Goal: Transaction & Acquisition: Obtain resource

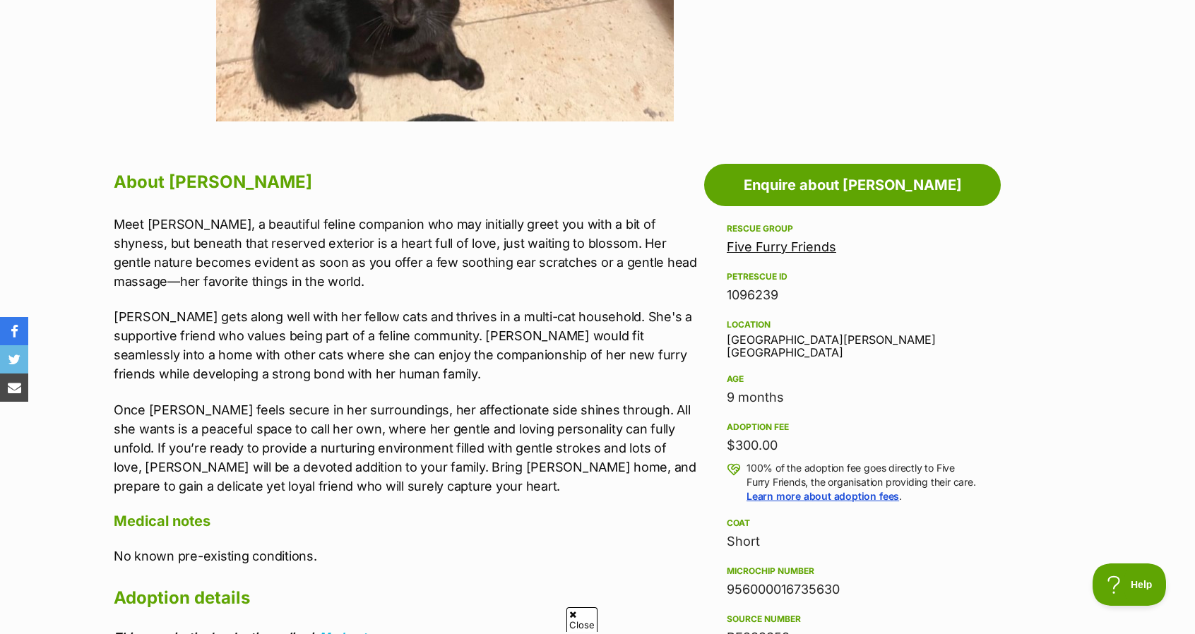
click at [756, 248] on link "Five Furry Friends" at bounding box center [781, 246] width 109 height 15
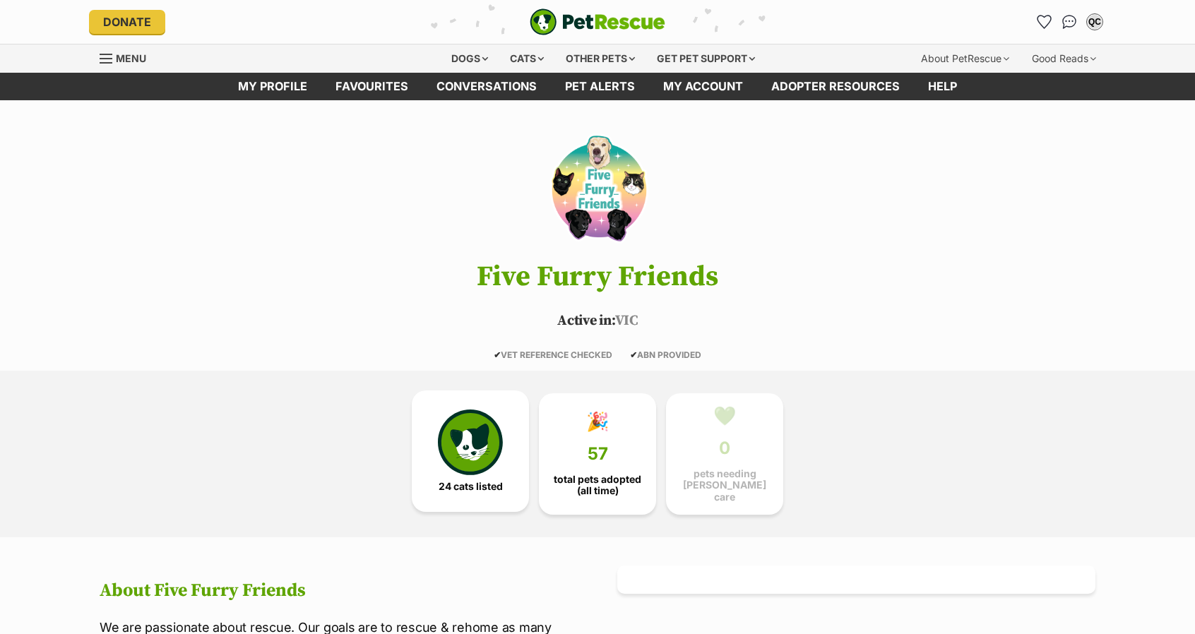
click at [455, 463] on img at bounding box center [470, 442] width 65 height 65
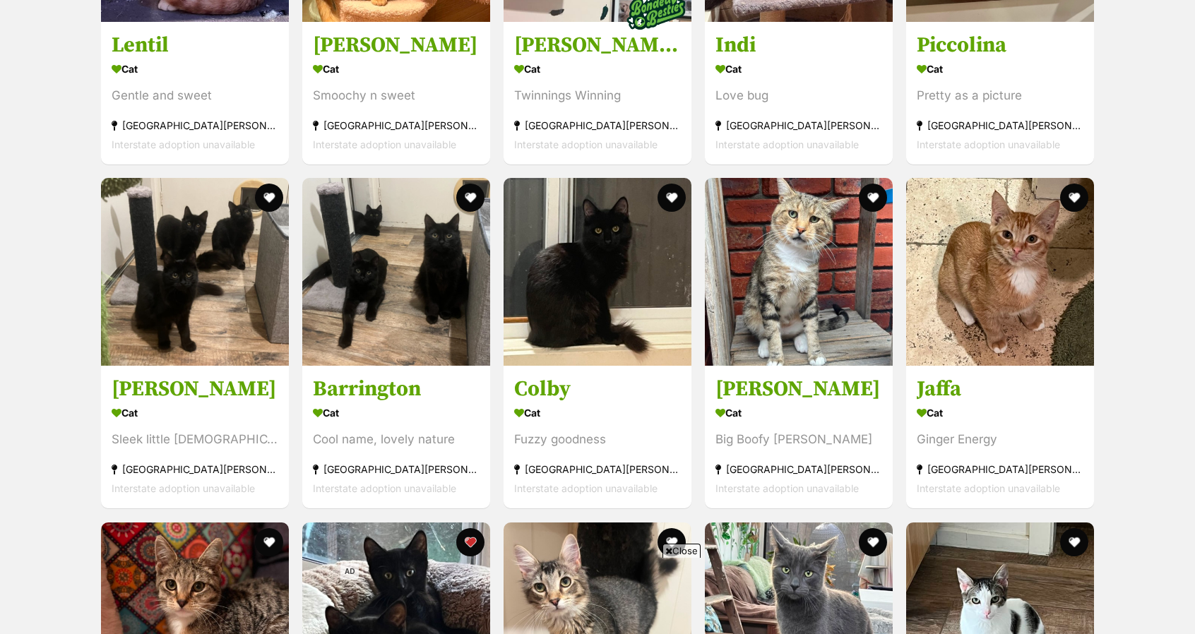
scroll to position [1749, 0]
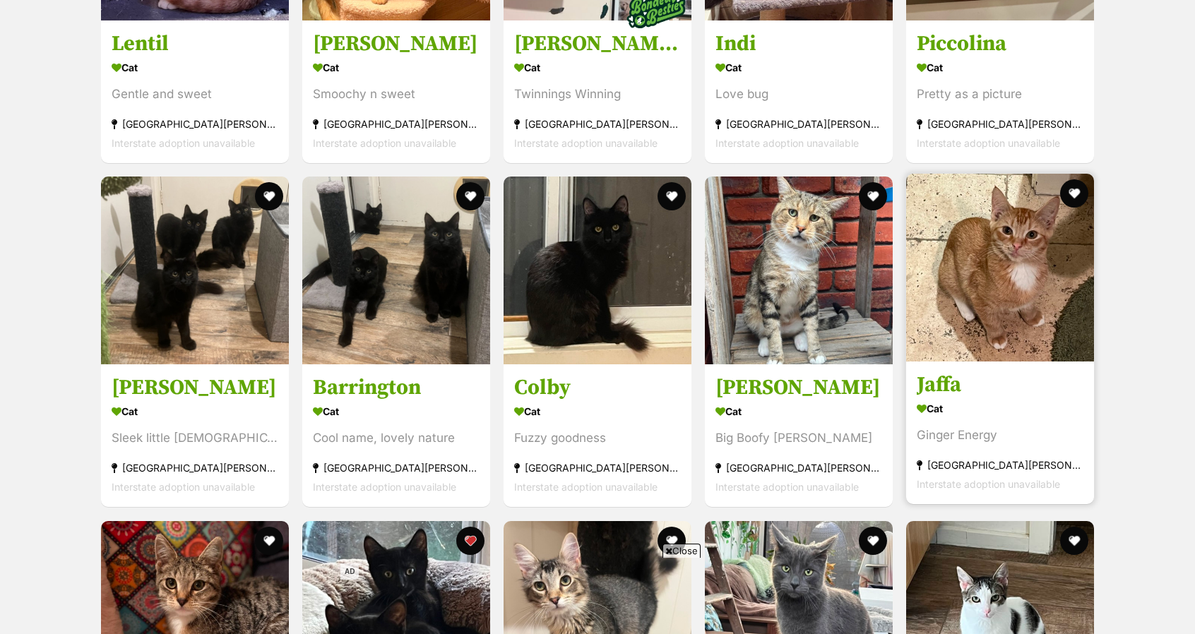
click at [975, 293] on img at bounding box center [1000, 268] width 188 height 188
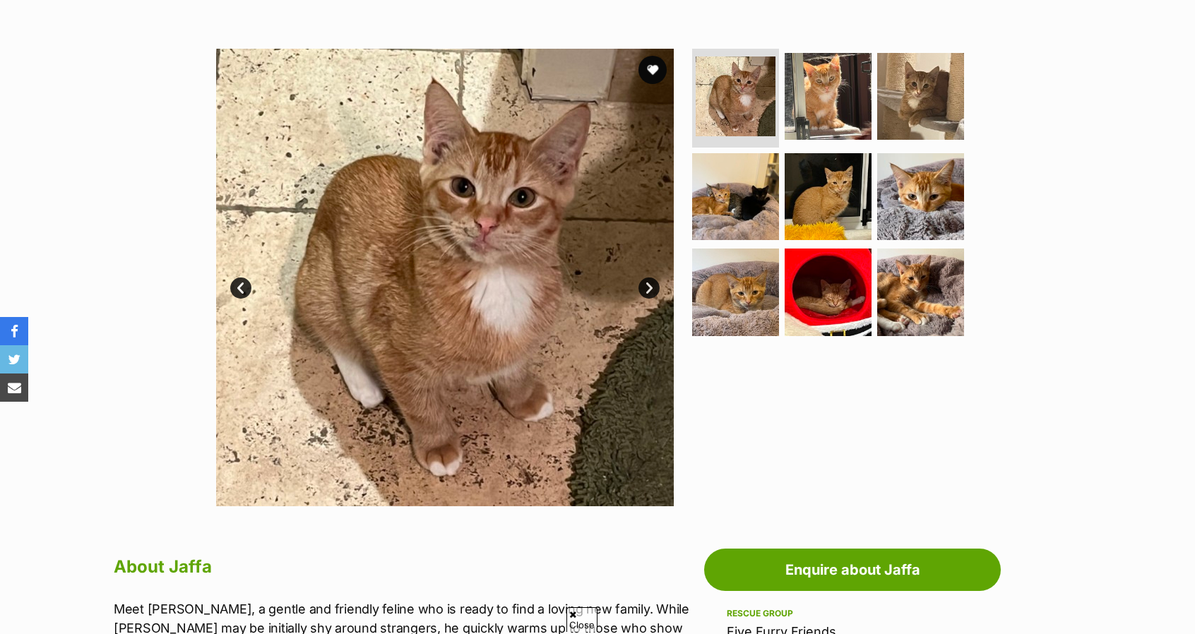
scroll to position [246, 0]
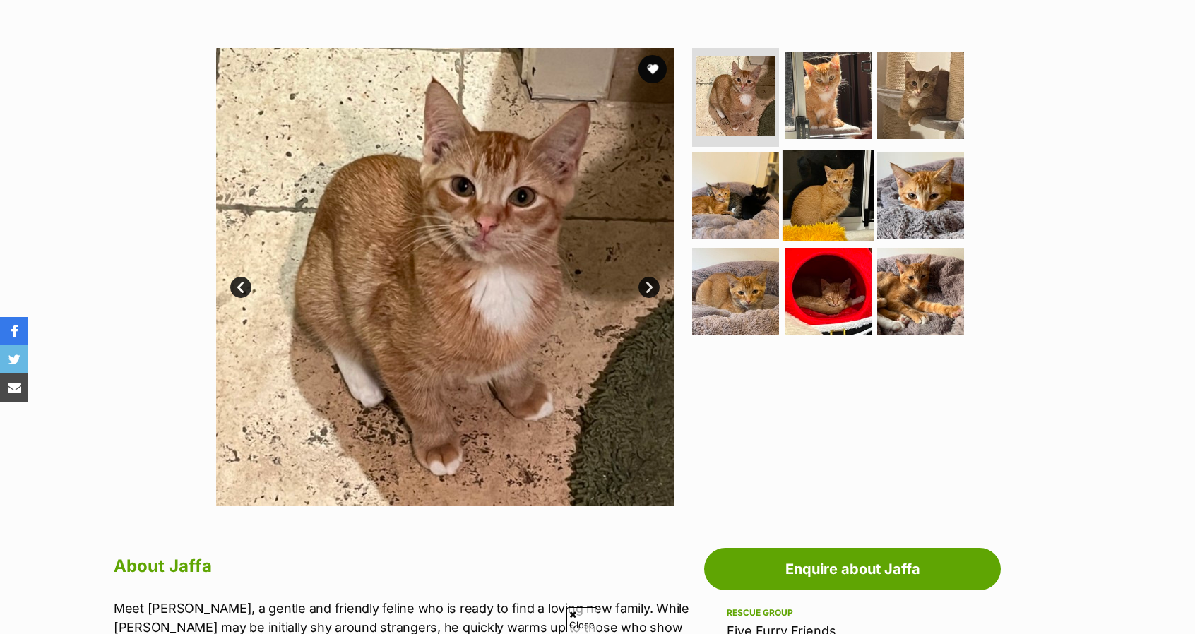
click at [838, 169] on img at bounding box center [828, 195] width 91 height 91
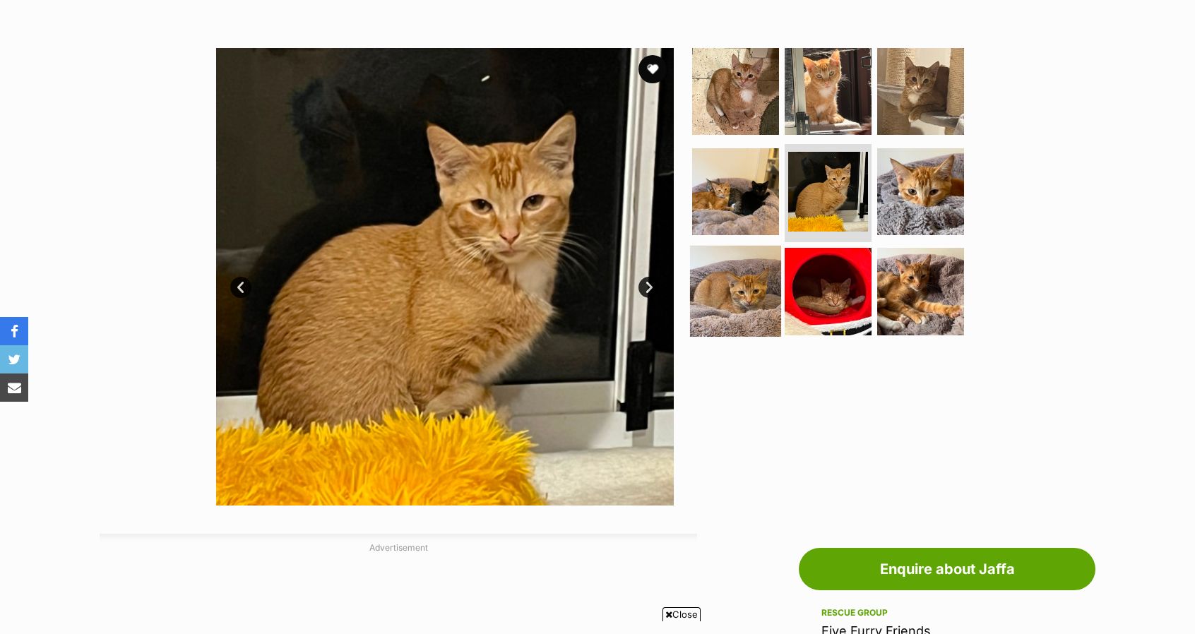
click at [766, 261] on img at bounding box center [735, 291] width 91 height 91
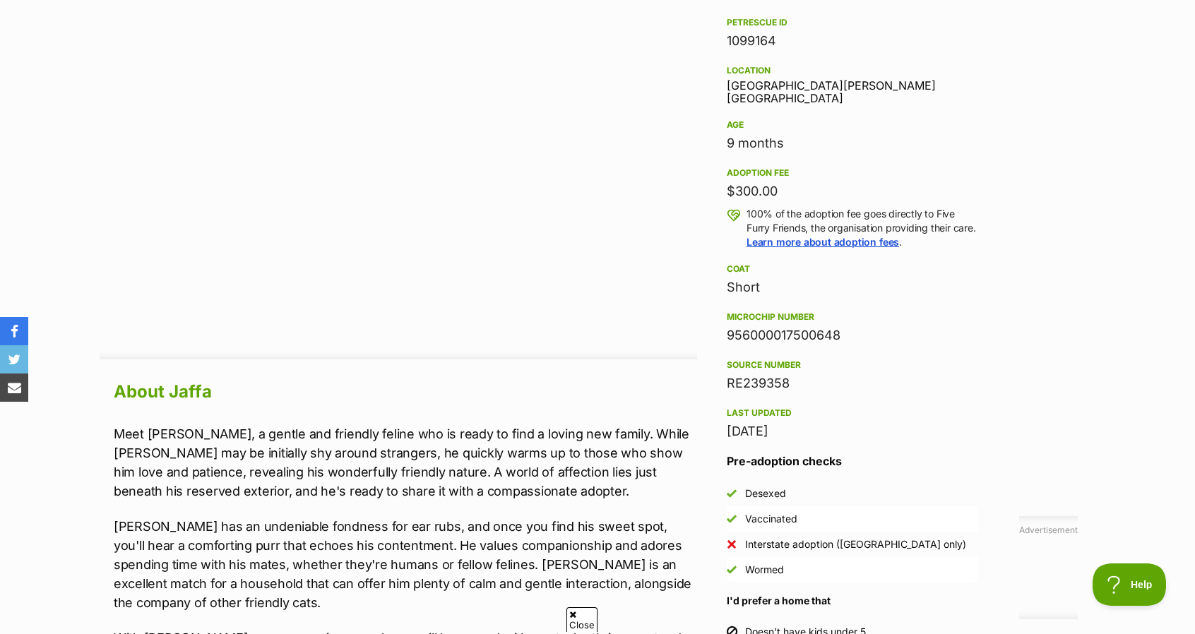
scroll to position [884, 0]
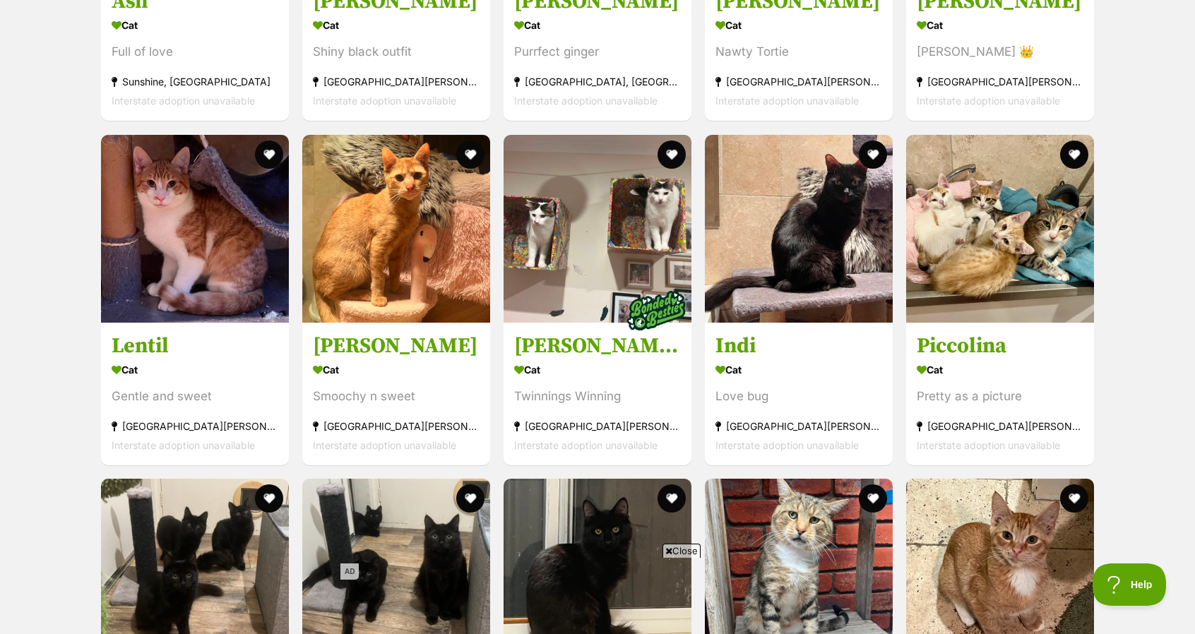
scroll to position [1446, 0]
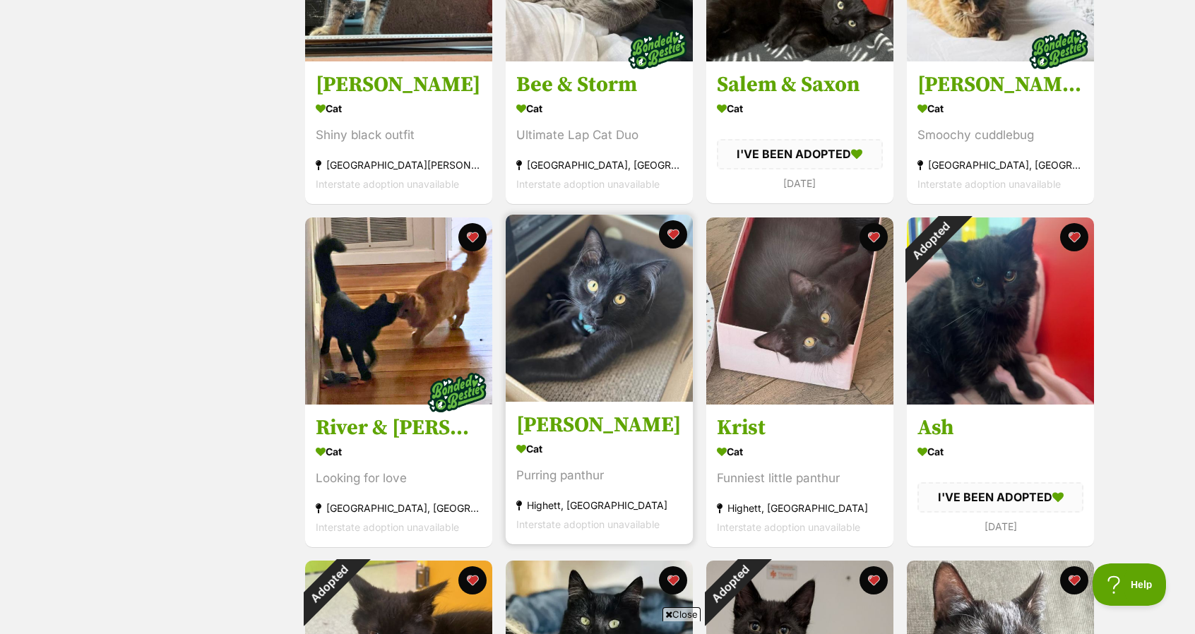
click at [609, 331] on img at bounding box center [599, 308] width 187 height 187
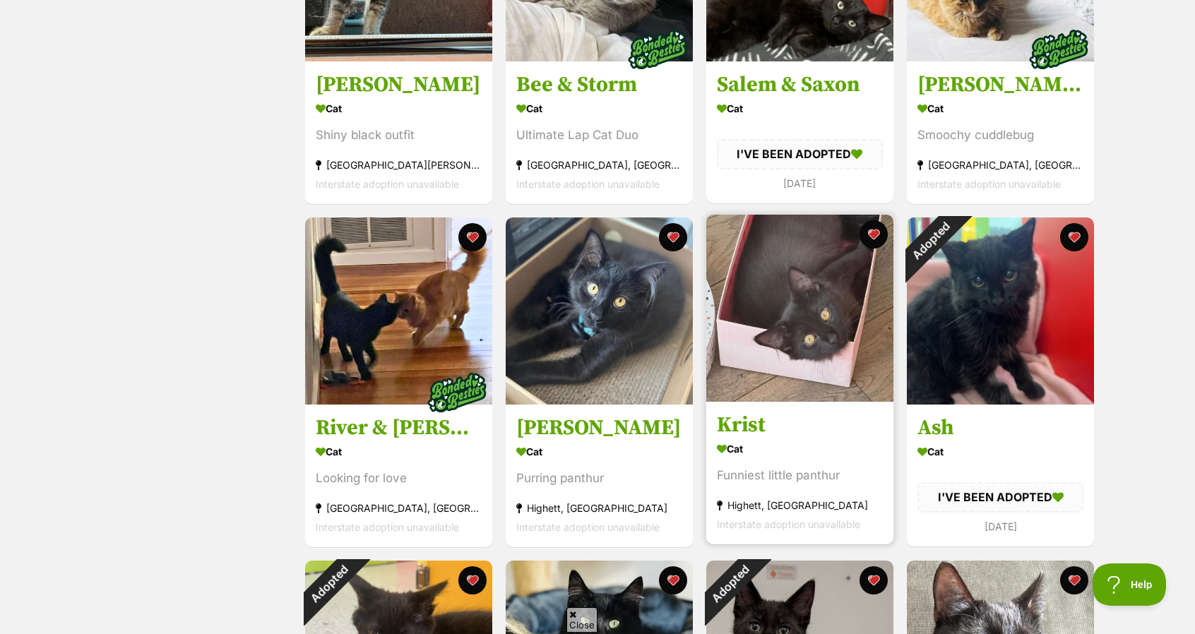
click at [775, 314] on img at bounding box center [799, 308] width 187 height 187
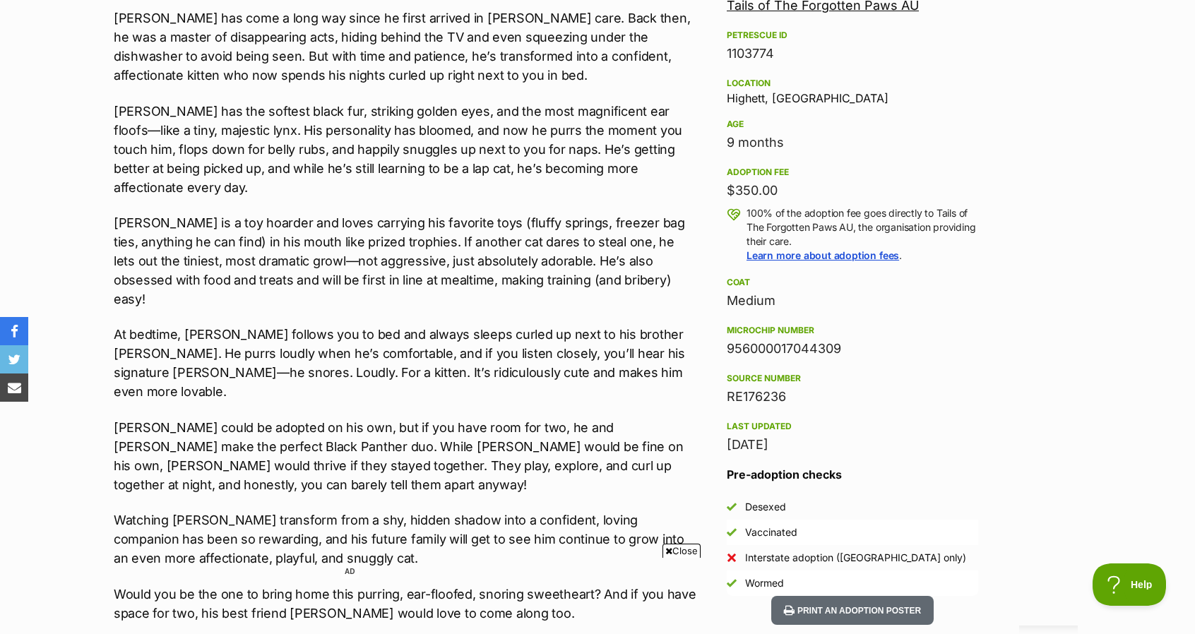
scroll to position [873, 0]
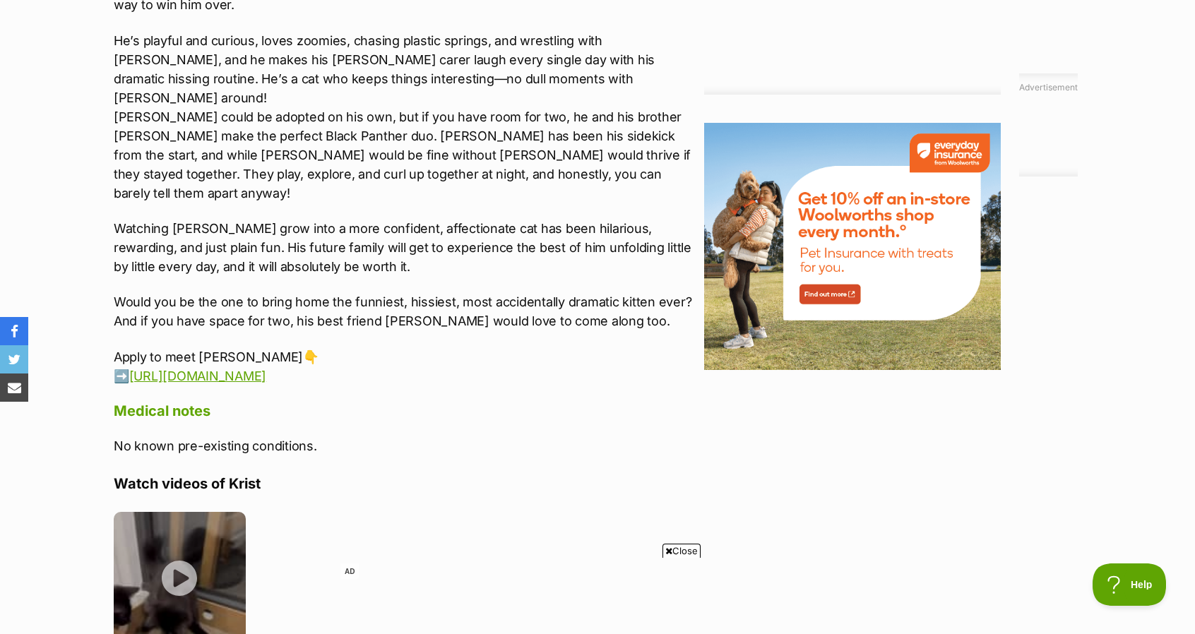
scroll to position [1686, 0]
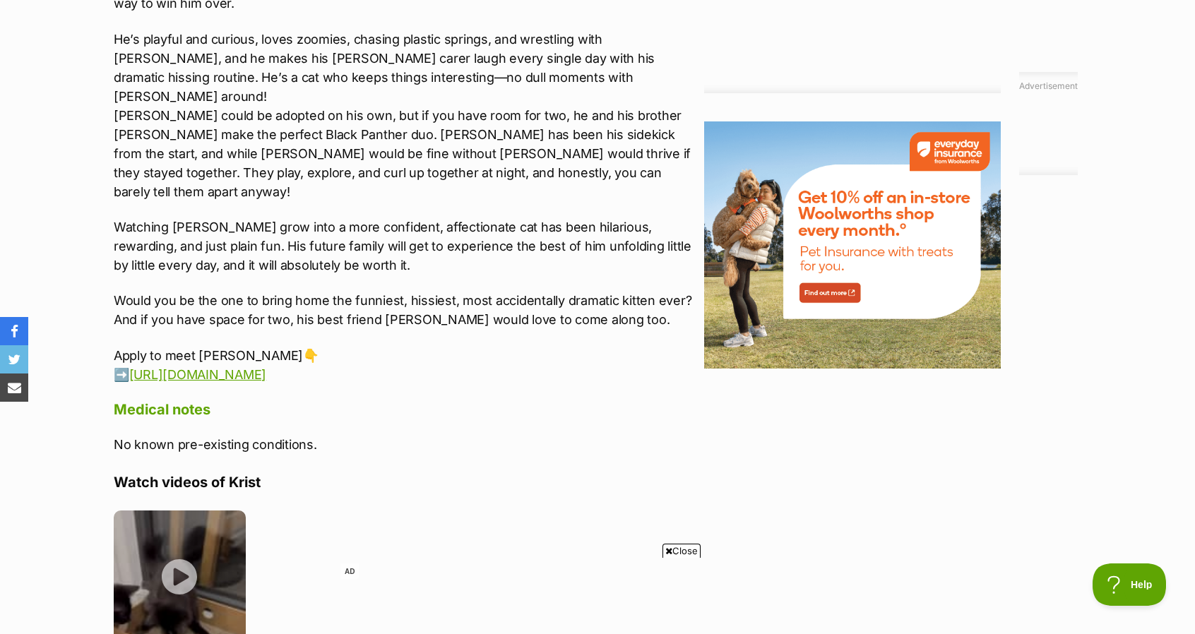
click at [199, 218] on p "Watching [PERSON_NAME] grow into a more confident, affectionate cat has been hi…" at bounding box center [405, 246] width 583 height 57
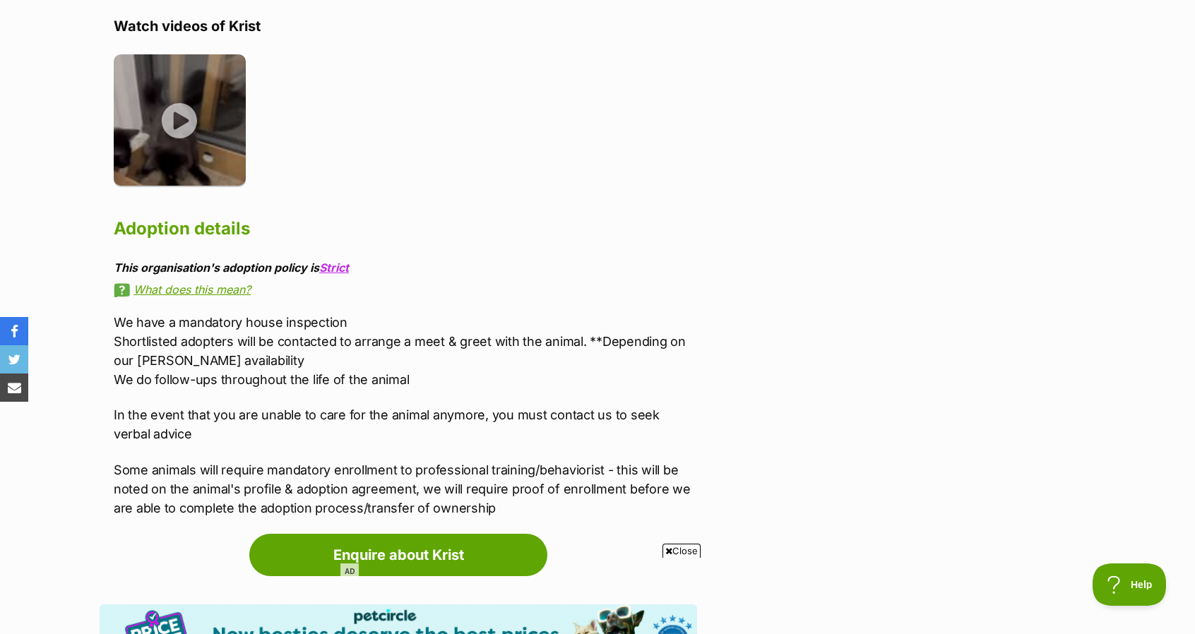
scroll to position [2143, 0]
drag, startPoint x: 244, startPoint y: 282, endPoint x: 370, endPoint y: 281, distance: 125.7
click at [370, 312] on p "We have a mandatory house inspection Shortlisted adopters will be contacted to …" at bounding box center [405, 350] width 583 height 76
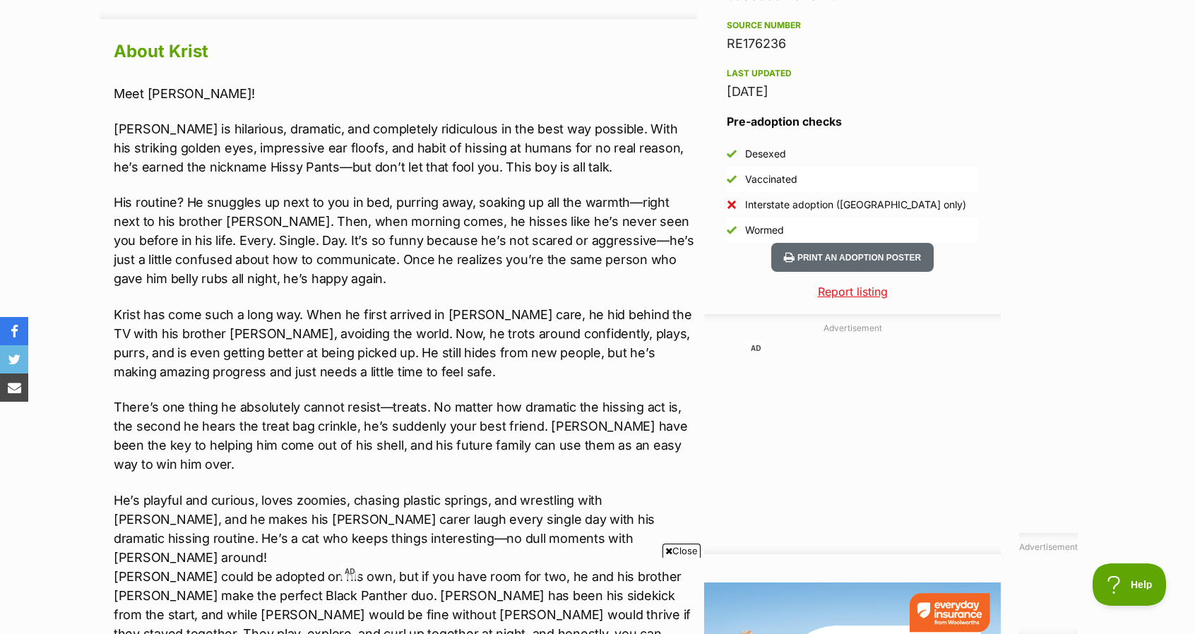
scroll to position [1229, 0]
